Goal: Transaction & Acquisition: Purchase product/service

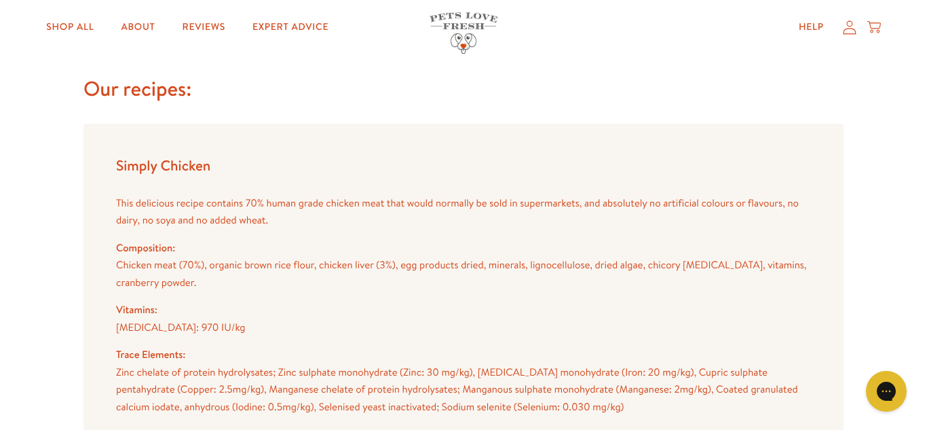
scroll to position [1248, 0]
click at [75, 21] on link "Shop All" at bounding box center [69, 27] width 69 height 27
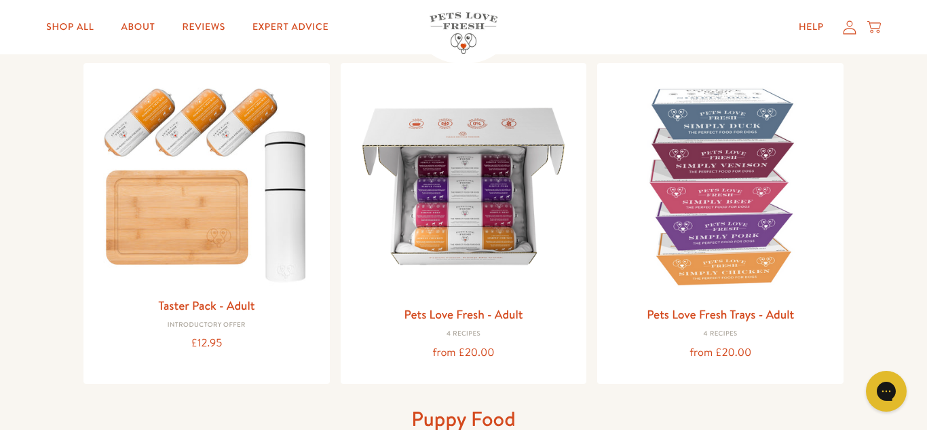
scroll to position [145, 0]
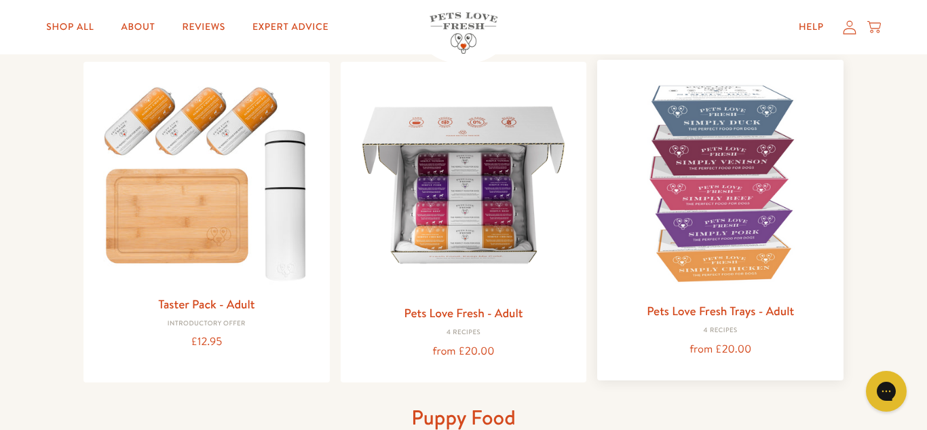
click at [669, 309] on link "Pets Love Fresh Trays - Adult" at bounding box center [720, 310] width 147 height 17
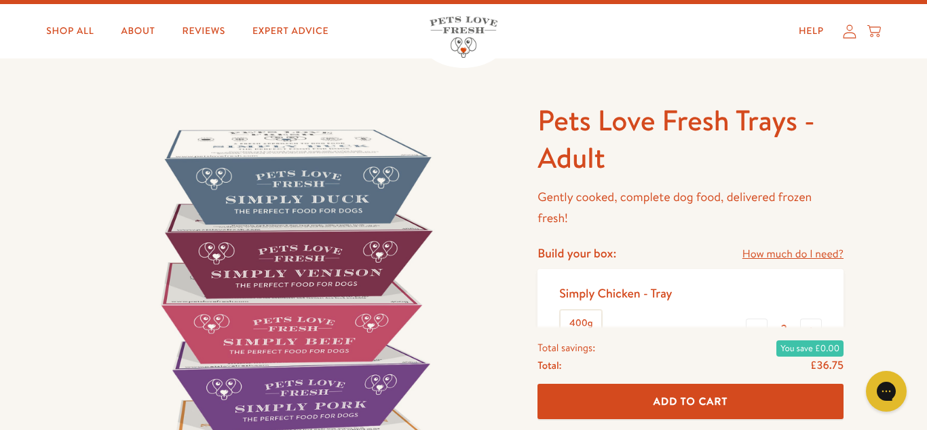
scroll to position [27, 0]
